Goal: Check status: Check status

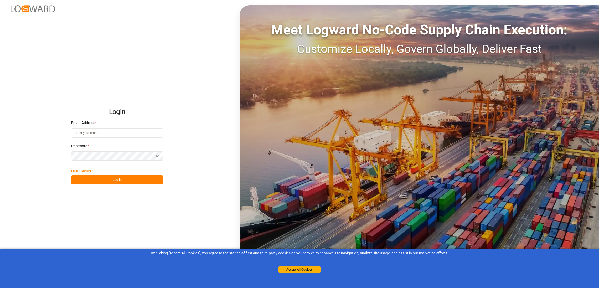
type input "[PERSON_NAME][EMAIL_ADDRESS][PERSON_NAME][DOMAIN_NAME]"
click at [109, 177] on button "Log In" at bounding box center [117, 179] width 92 height 9
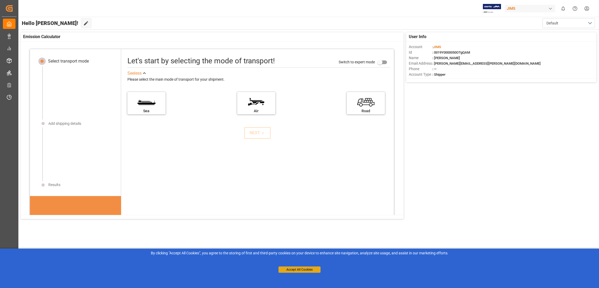
click at [307, 268] on button "Accept All Cookies" at bounding box center [299, 269] width 42 height 6
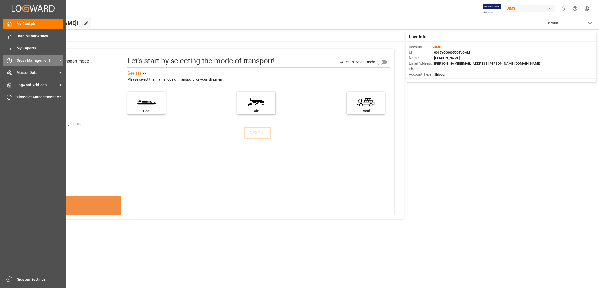
click at [58, 60] on icon at bounding box center [61, 61] width 6 height 6
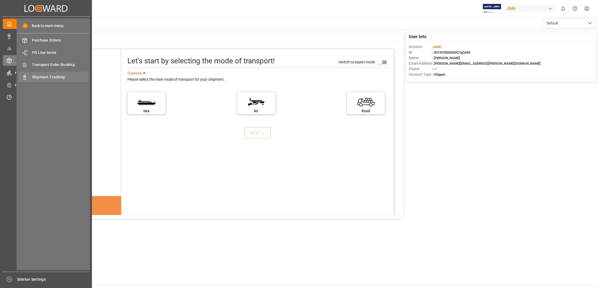
click at [61, 77] on span "Shipment Tracking" at bounding box center [60, 77] width 56 height 6
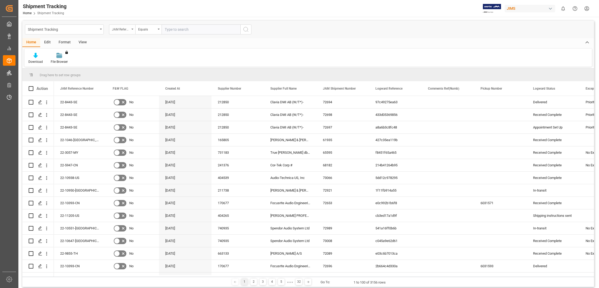
click at [131, 29] on div "JAM Reference Number" at bounding box center [122, 29] width 26 height 10
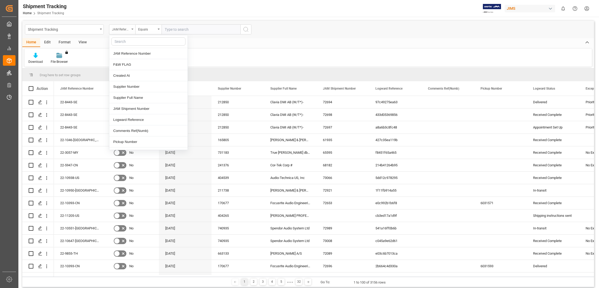
click at [131, 29] on div "JAM Reference Number" at bounding box center [122, 29] width 26 height 10
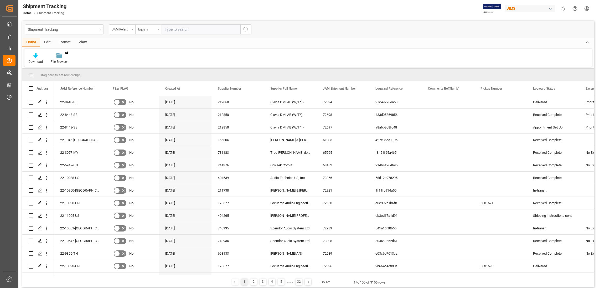
click at [157, 27] on div "Equals" at bounding box center [148, 29] width 26 height 10
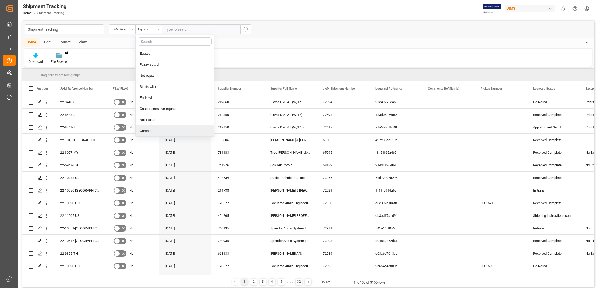
click at [158, 130] on div "Contains" at bounding box center [174, 130] width 78 height 11
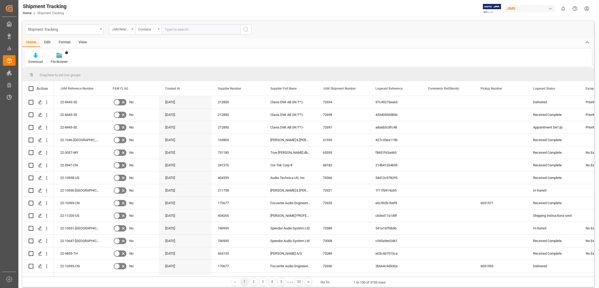
click at [130, 29] on div "JAM Reference Number" at bounding box center [122, 29] width 26 height 10
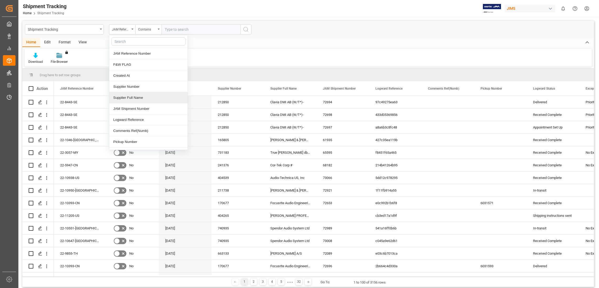
click at [141, 97] on div "Supplier Full Name" at bounding box center [148, 97] width 78 height 11
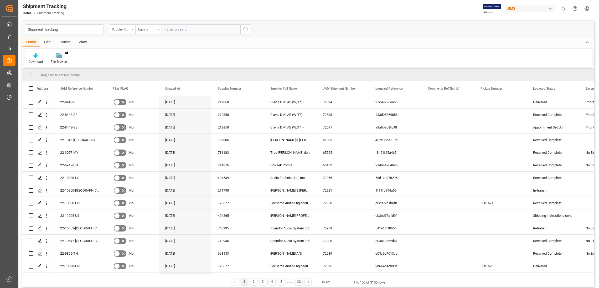
click at [156, 28] on div "Equals" at bounding box center [148, 29] width 26 height 10
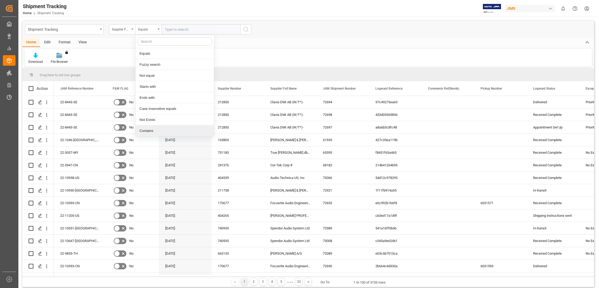
click at [154, 130] on div "Contains" at bounding box center [174, 130] width 78 height 11
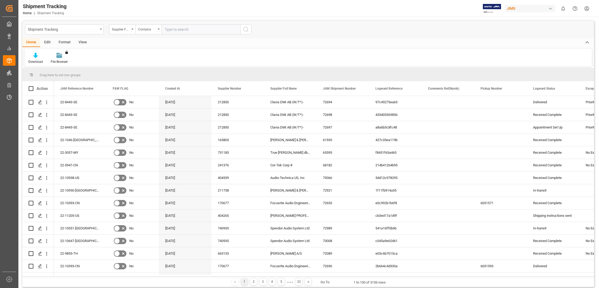
click at [182, 29] on input "text" at bounding box center [200, 29] width 79 height 10
type input "dream"
click at [246, 28] on icon "search button" at bounding box center [246, 29] width 6 height 6
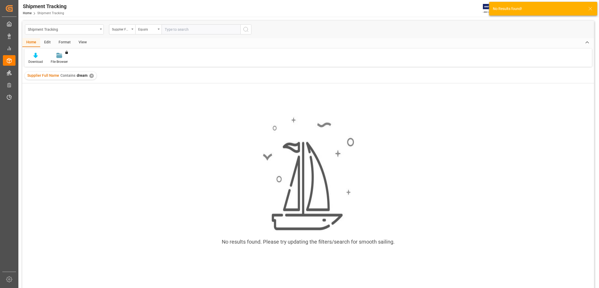
click at [91, 75] on div "✕" at bounding box center [91, 76] width 4 height 4
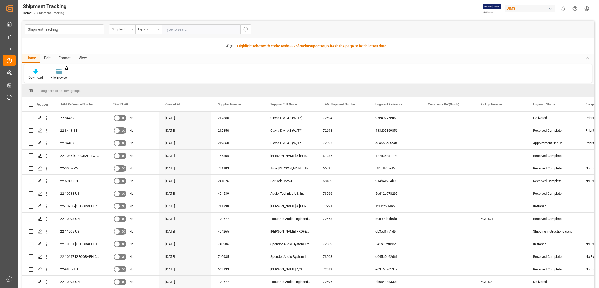
click at [132, 28] on div "Supplier Full Name" at bounding box center [122, 29] width 26 height 10
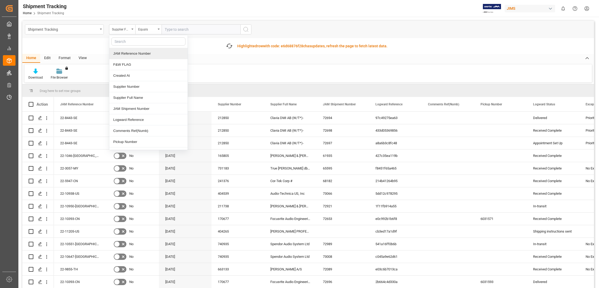
click at [139, 54] on div "JAM Reference Number" at bounding box center [148, 53] width 78 height 11
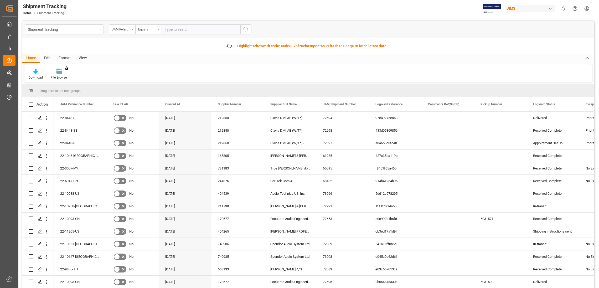
click at [176, 29] on input "text" at bounding box center [200, 29] width 79 height 10
paste input "22-9411-[GEOGRAPHIC_DATA]"
type input "22-9411-[GEOGRAPHIC_DATA]"
click at [245, 29] on icon "search button" at bounding box center [246, 29] width 6 height 6
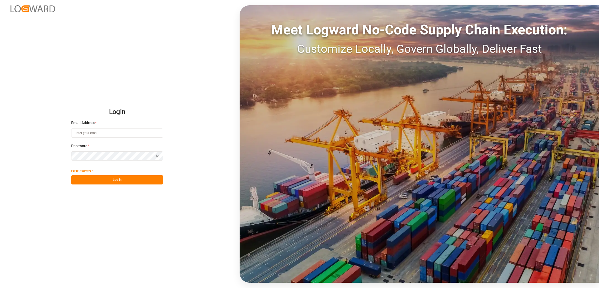
type input "[PERSON_NAME][EMAIL_ADDRESS][PERSON_NAME][DOMAIN_NAME]"
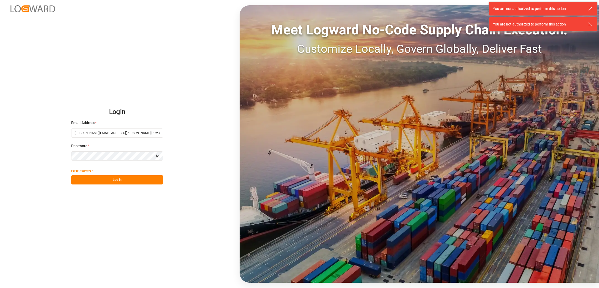
click at [129, 181] on button "Log In" at bounding box center [117, 179] width 92 height 9
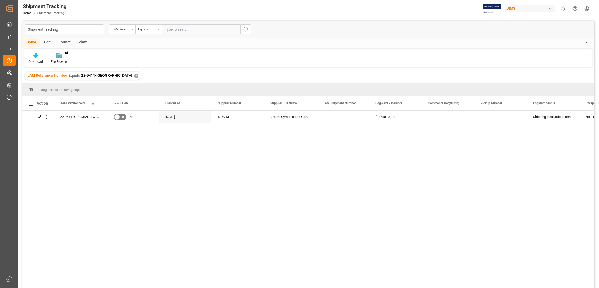
click at [172, 29] on input "text" at bounding box center [200, 29] width 79 height 10
type input "22-9411-[GEOGRAPHIC_DATA]"
click at [39, 116] on icon "Press SPACE to select this row." at bounding box center [40, 117] width 4 height 4
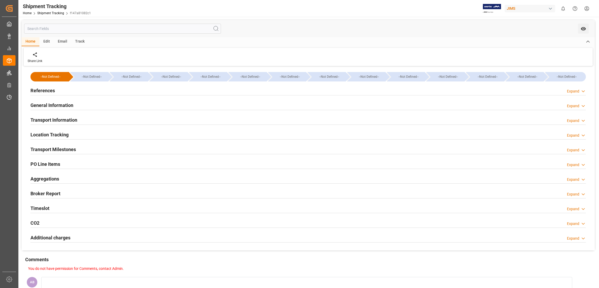
click at [579, 91] on div "Expand" at bounding box center [575, 91] width 19 height 6
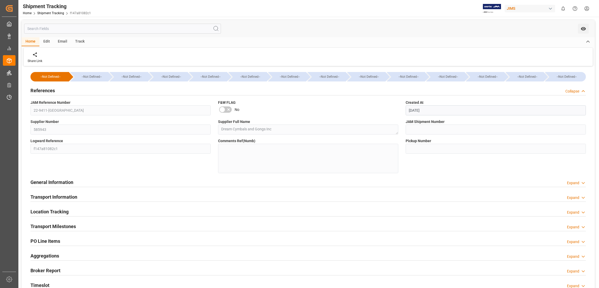
click at [579, 91] on div "Collapse" at bounding box center [575, 91] width 20 height 6
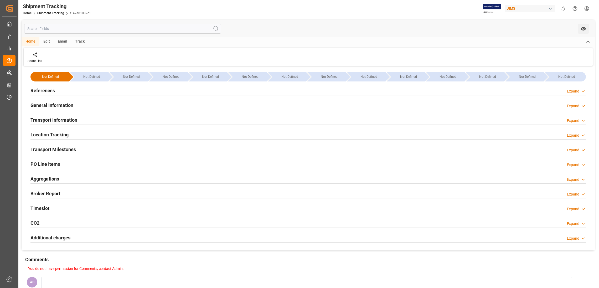
click at [578, 91] on div "Expand" at bounding box center [572, 91] width 12 height 6
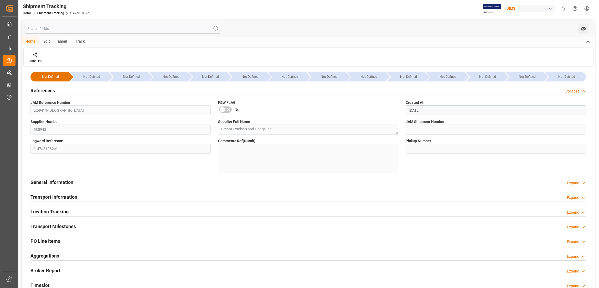
click at [578, 91] on div "Collapse" at bounding box center [572, 91] width 14 height 6
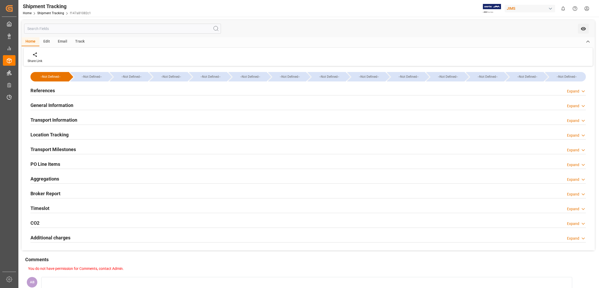
click at [581, 165] on icon at bounding box center [582, 165] width 5 height 6
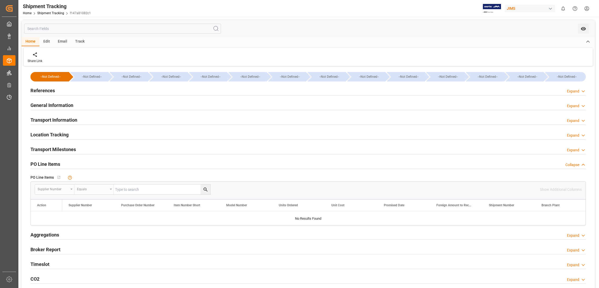
click at [574, 102] on div "General Information Expand" at bounding box center [307, 105] width 555 height 10
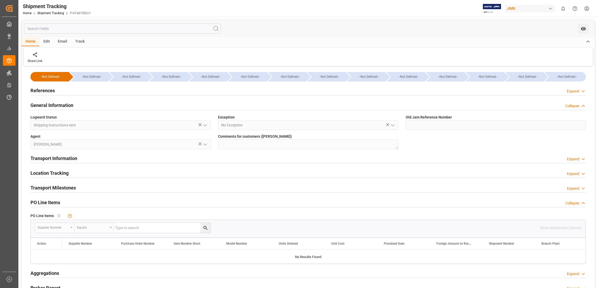
click at [574, 102] on div "General Information Collapse" at bounding box center [307, 105] width 555 height 10
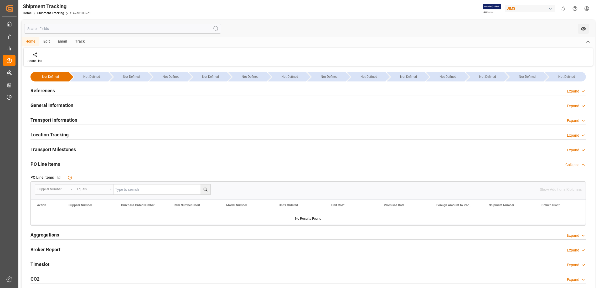
click at [579, 164] on div "Collapse" at bounding box center [575, 165] width 20 height 6
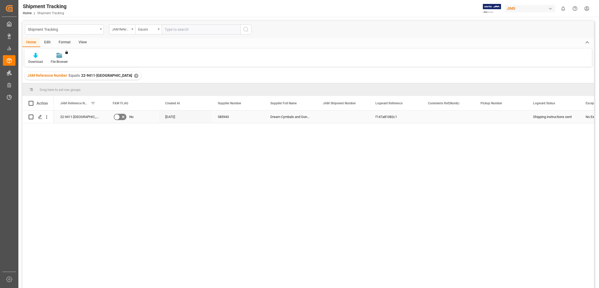
click at [301, 117] on div "Dream Cymbals and Gongs Inc" at bounding box center [290, 117] width 53 height 12
click at [295, 116] on div "Dream Cymbals and Gongs Inc" at bounding box center [290, 117] width 53 height 12
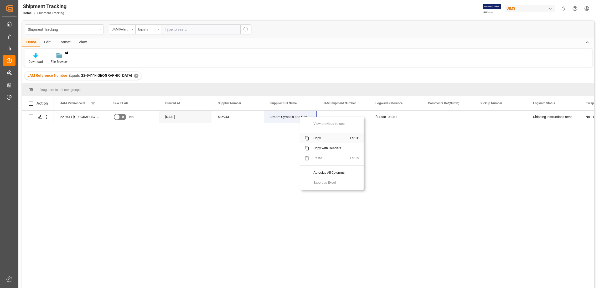
click at [321, 138] on span "Copy" at bounding box center [329, 138] width 41 height 10
click at [134, 28] on div "JAM Reference Number" at bounding box center [122, 29] width 26 height 10
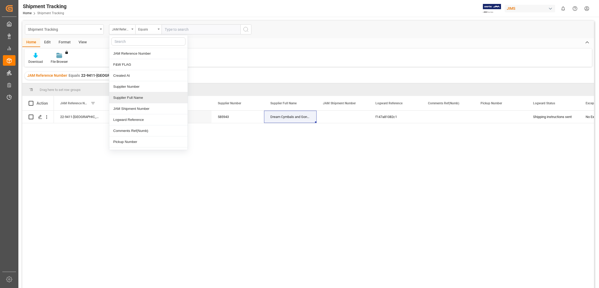
click at [140, 97] on div "Supplier Full Name" at bounding box center [148, 97] width 78 height 11
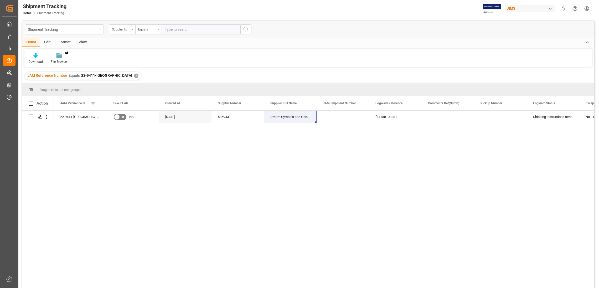
click at [175, 29] on input "text" at bounding box center [200, 29] width 79 height 10
click at [134, 75] on div "✕" at bounding box center [136, 76] width 4 height 4
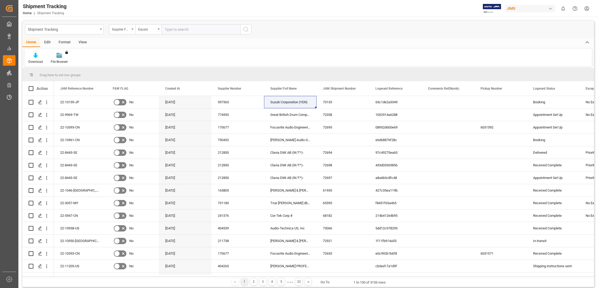
click at [176, 30] on input "text" at bounding box center [200, 29] width 79 height 10
paste input "Dream Cymbals and Gongs Inc"
type input "Dream Cymbals and Gongs Inc"
click at [244, 29] on icon "search button" at bounding box center [246, 29] width 6 height 6
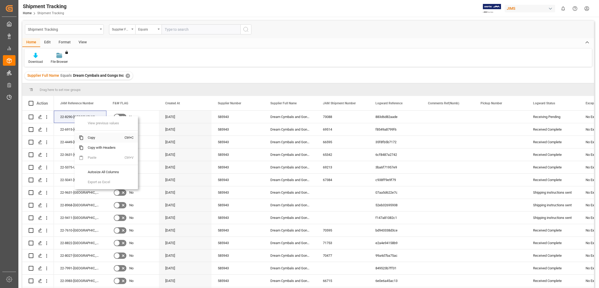
click at [96, 138] on span "Copy" at bounding box center [103, 138] width 41 height 10
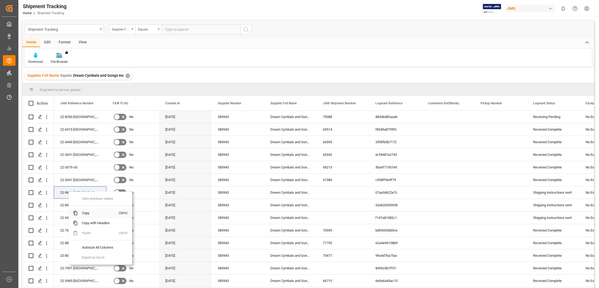
drag, startPoint x: 90, startPoint y: 212, endPoint x: 93, endPoint y: 210, distance: 3.3
click at [91, 212] on span "Copy" at bounding box center [98, 213] width 41 height 10
